Goal: Navigation & Orientation: Find specific page/section

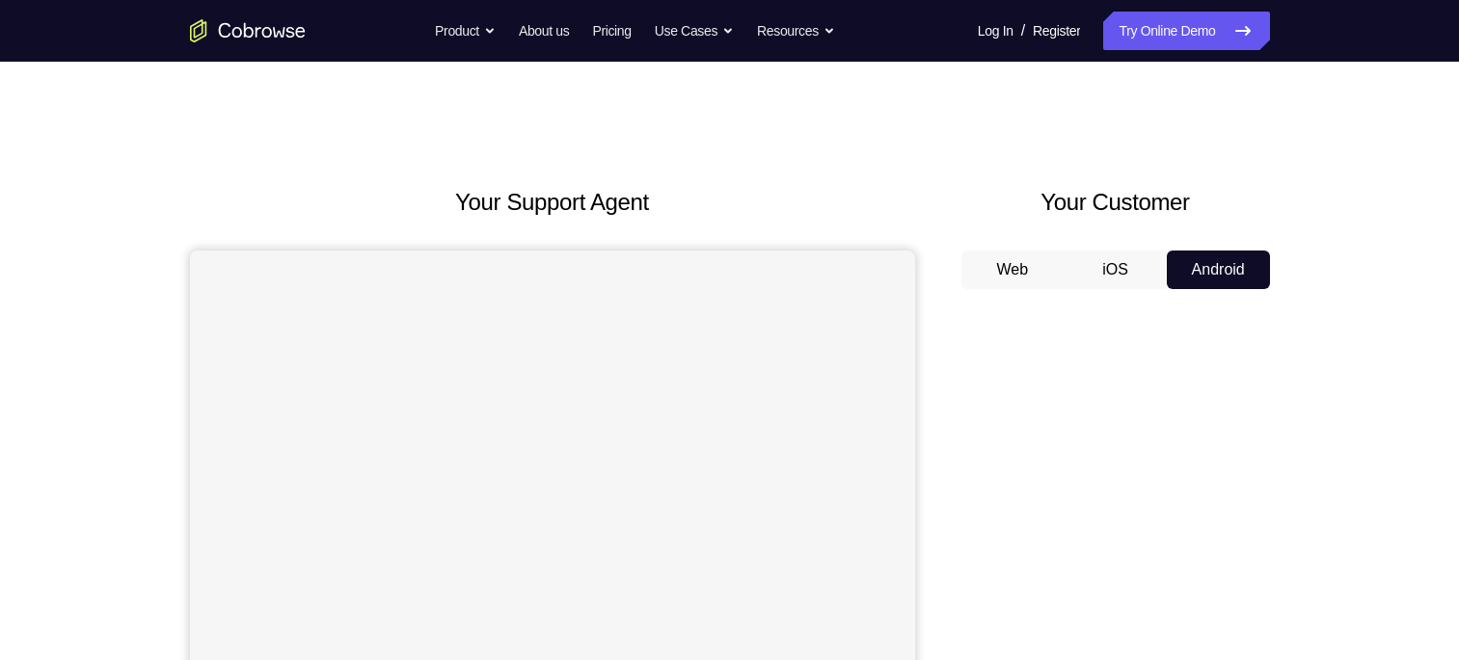
click at [1087, 260] on button "iOS" at bounding box center [1114, 270] width 103 height 39
